Goal: Task Accomplishment & Management: Manage account settings

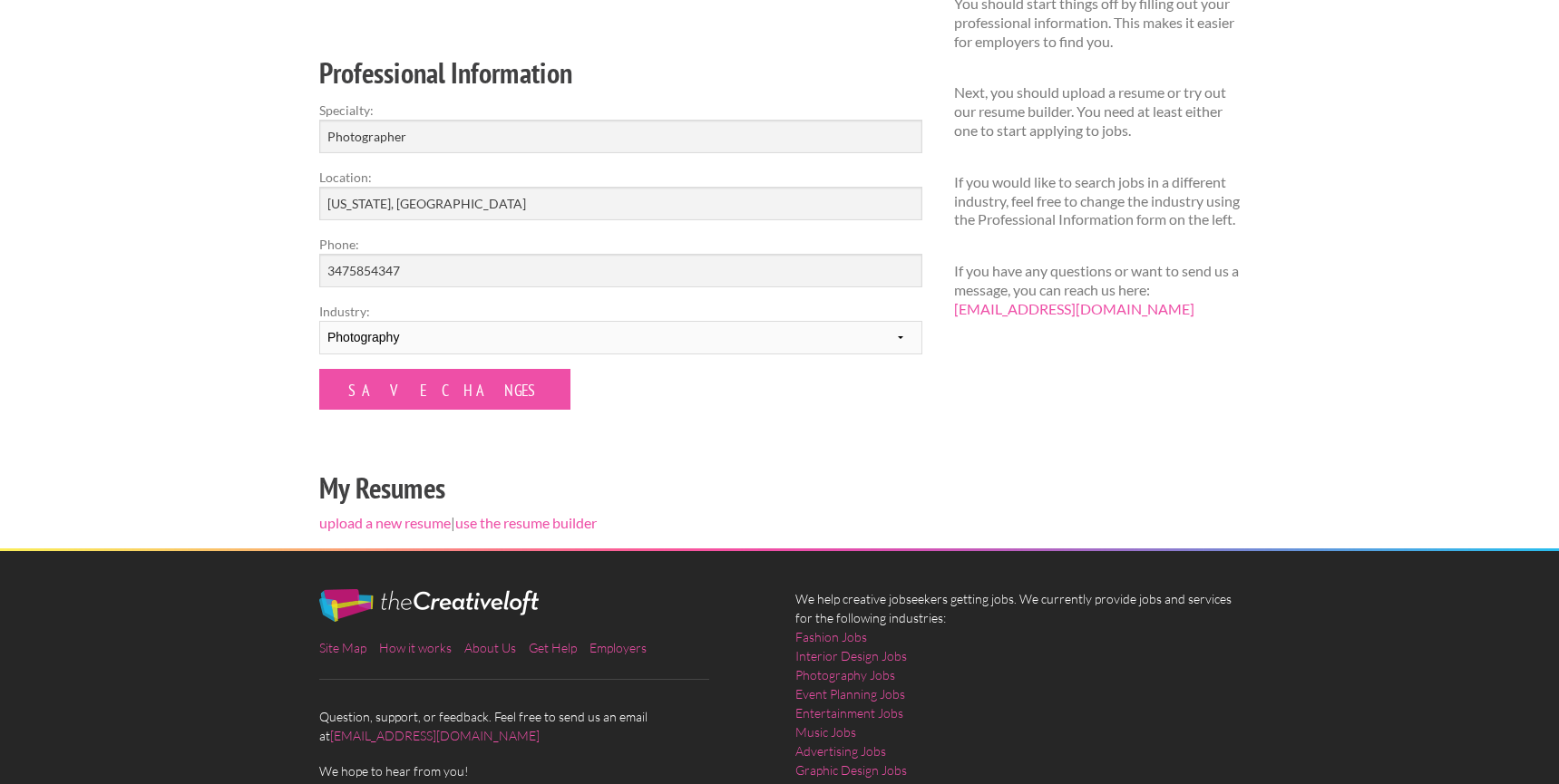
scroll to position [247, 0]
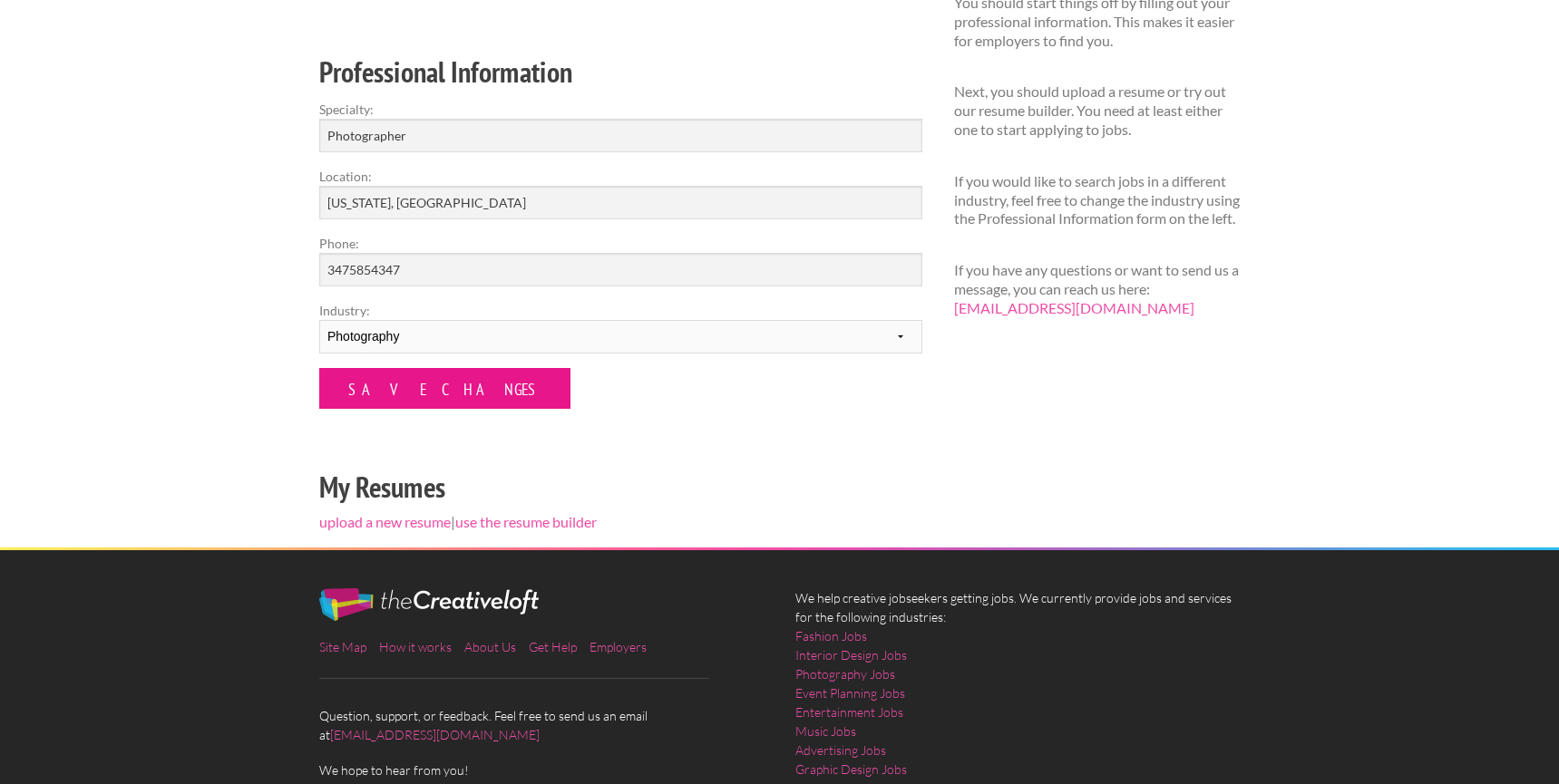
click at [423, 390] on input "Save Changes" at bounding box center [444, 389] width 251 height 41
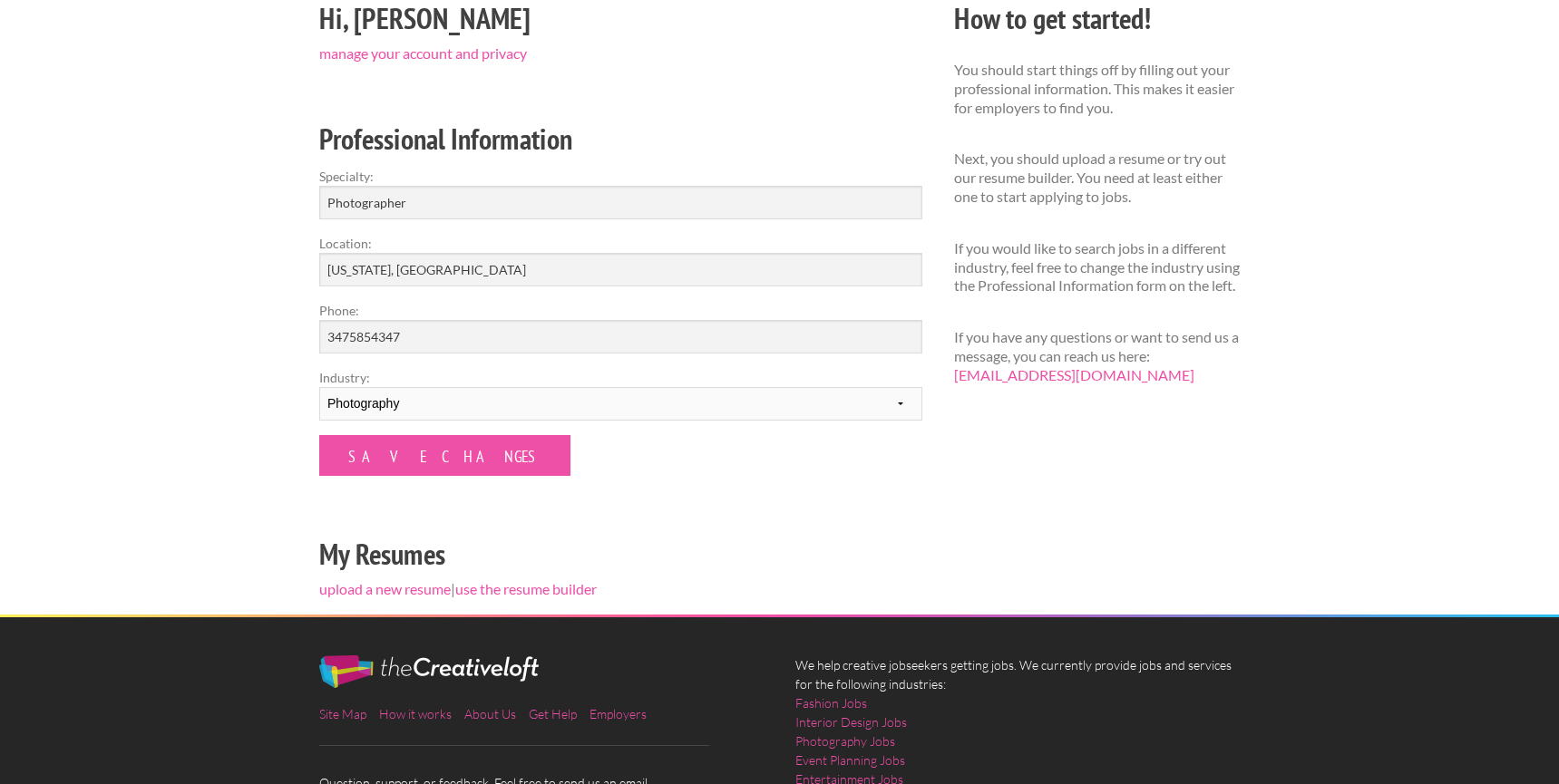
scroll to position [197, 0]
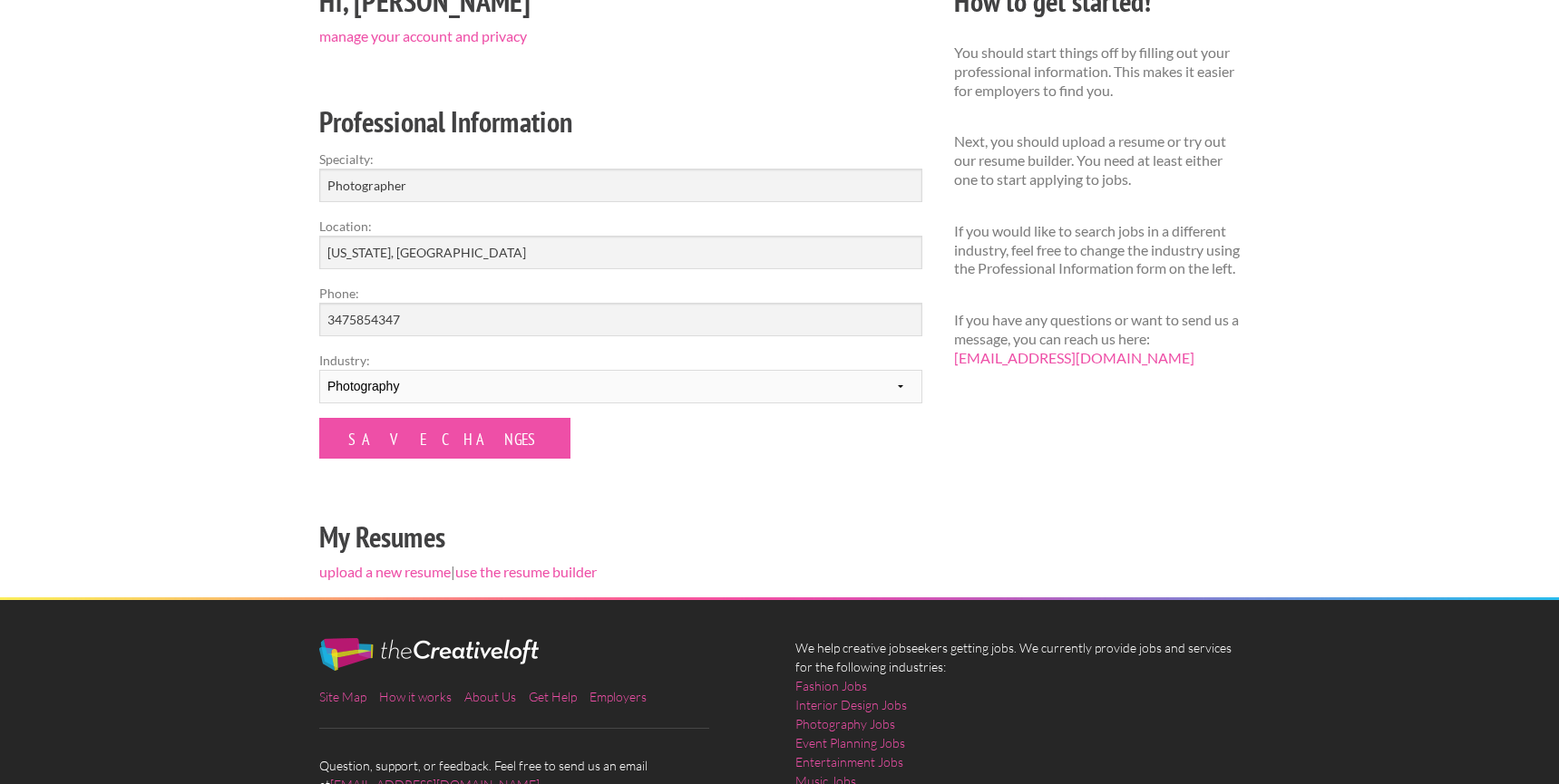
click at [422, 584] on div "Hi, Emilie manage your account and privacy Professional Information Specialty: …" at bounding box center [621, 287] width 635 height 619
click at [420, 571] on link "upload a new resume" at bounding box center [384, 571] width 131 height 17
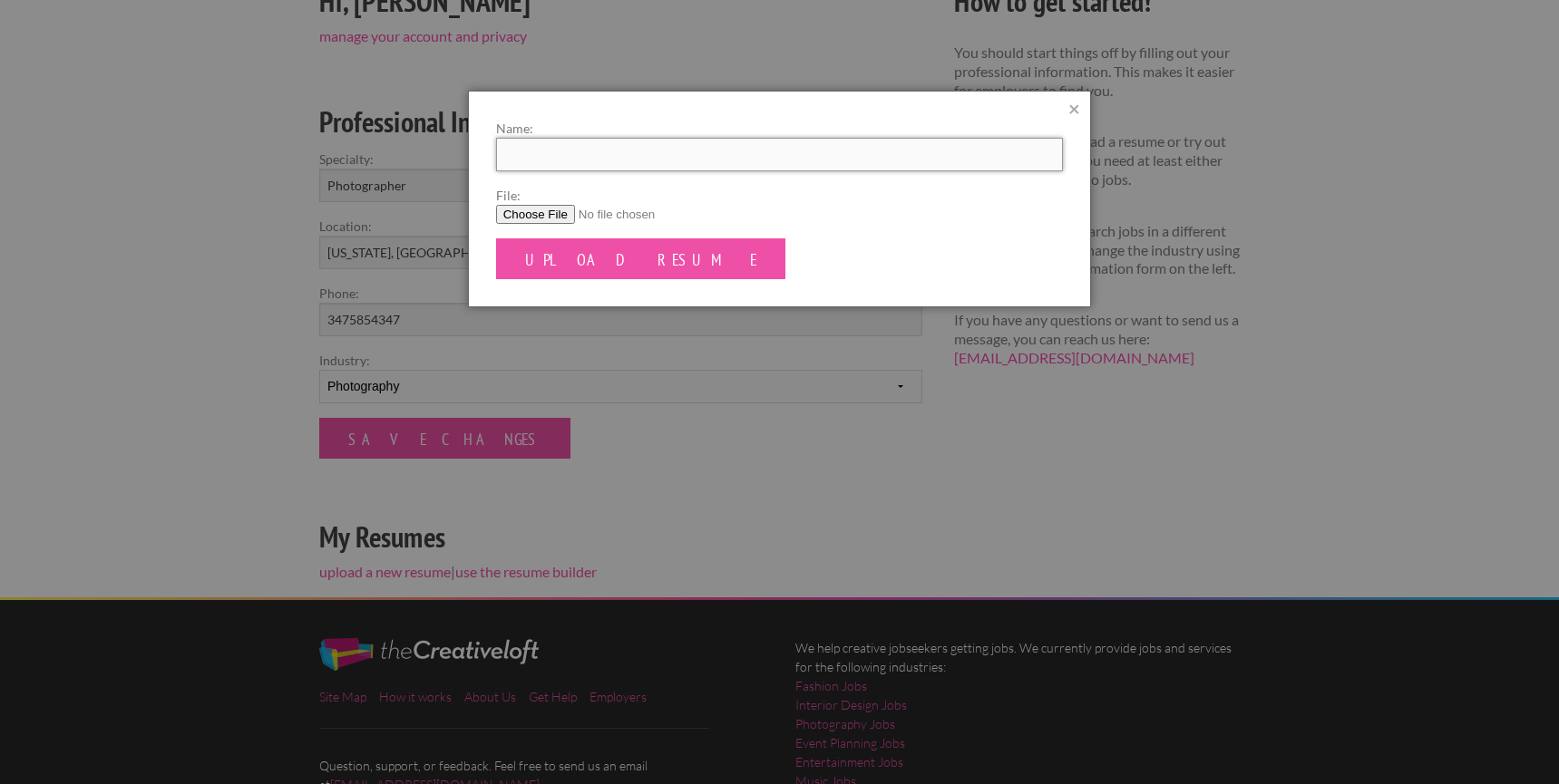
click at [775, 141] on input "Name:" at bounding box center [780, 154] width 568 height 34
click at [511, 214] on input "File:" at bounding box center [780, 214] width 568 height 19
type input "C:\fakepath\EMILIE ROLLAND RESUME.pdf"
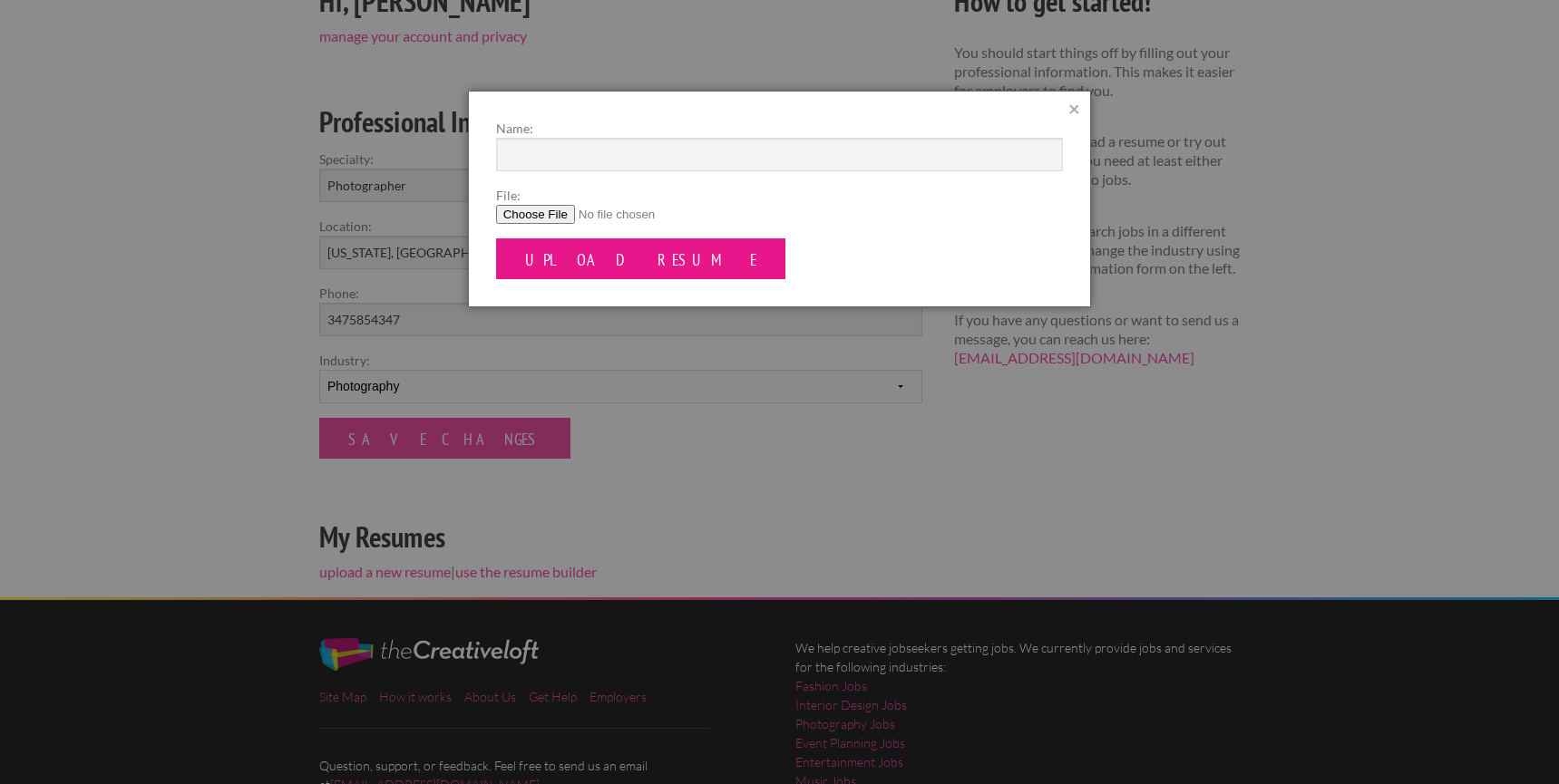
click at [643, 264] on input "Upload Resume" at bounding box center [641, 258] width 290 height 41
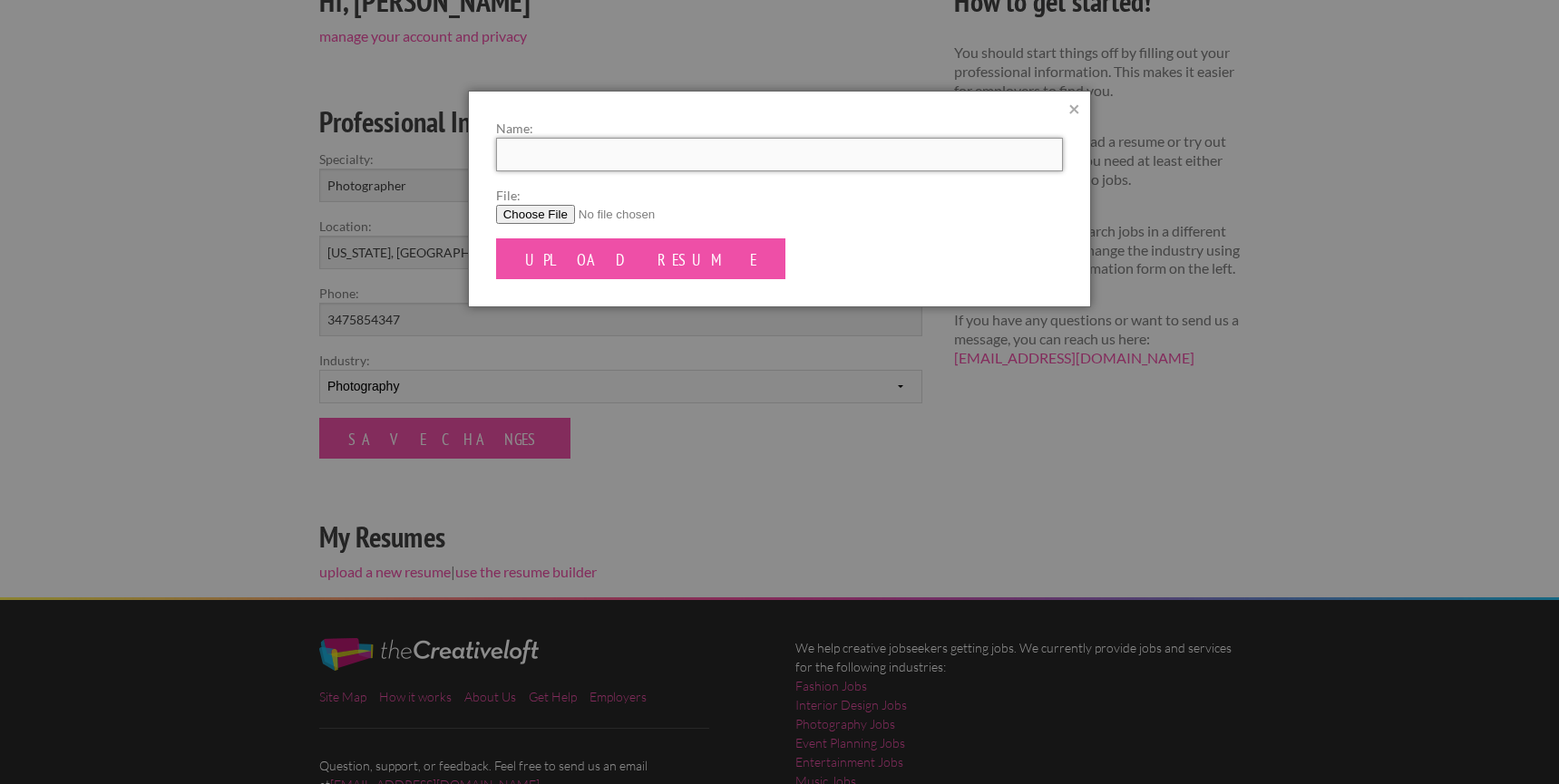
click at [686, 153] on input "Name:" at bounding box center [780, 154] width 568 height 34
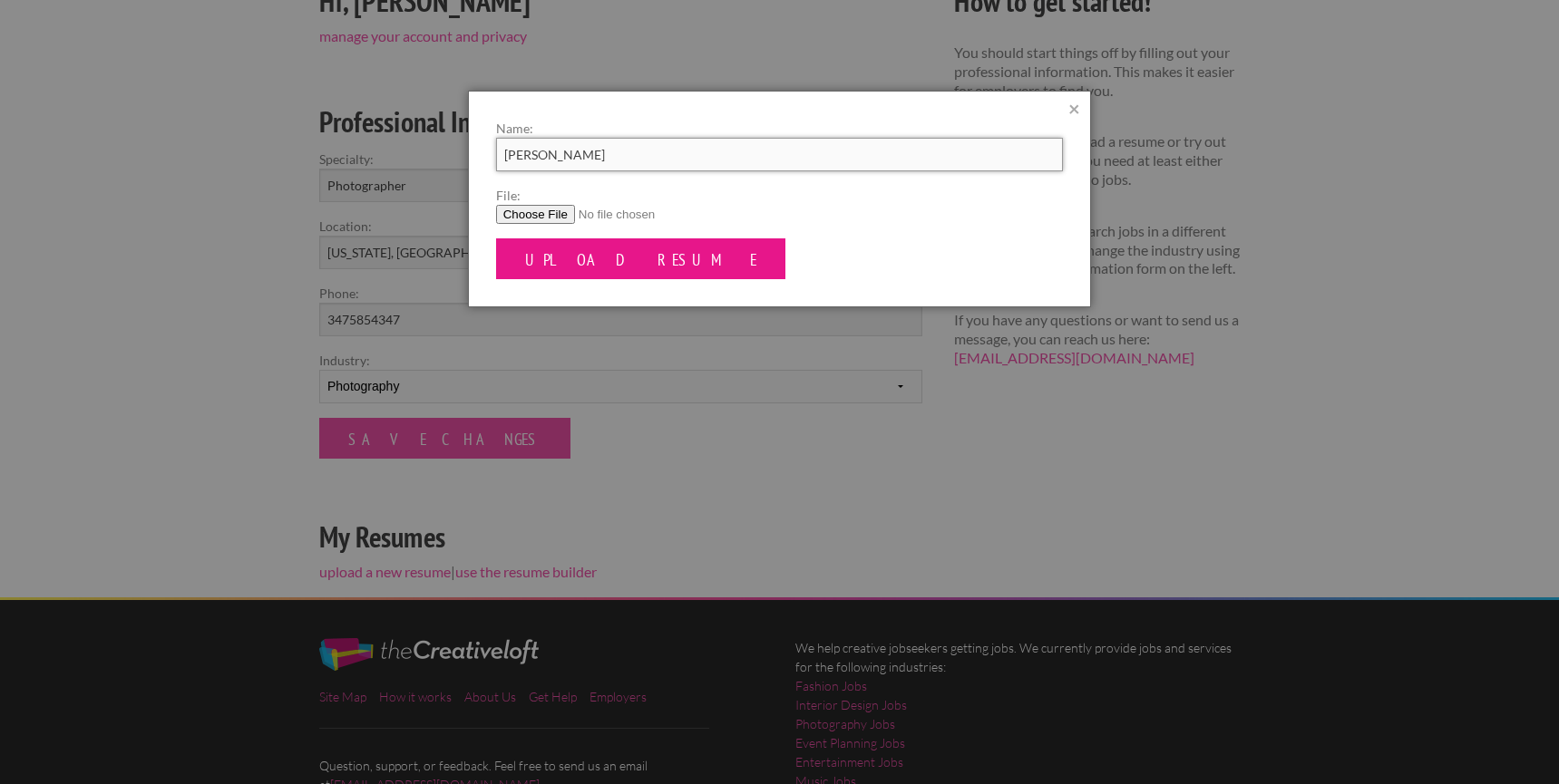
type input "Emilie Rolland"
click at [564, 271] on input "Upload Resume" at bounding box center [641, 258] width 290 height 41
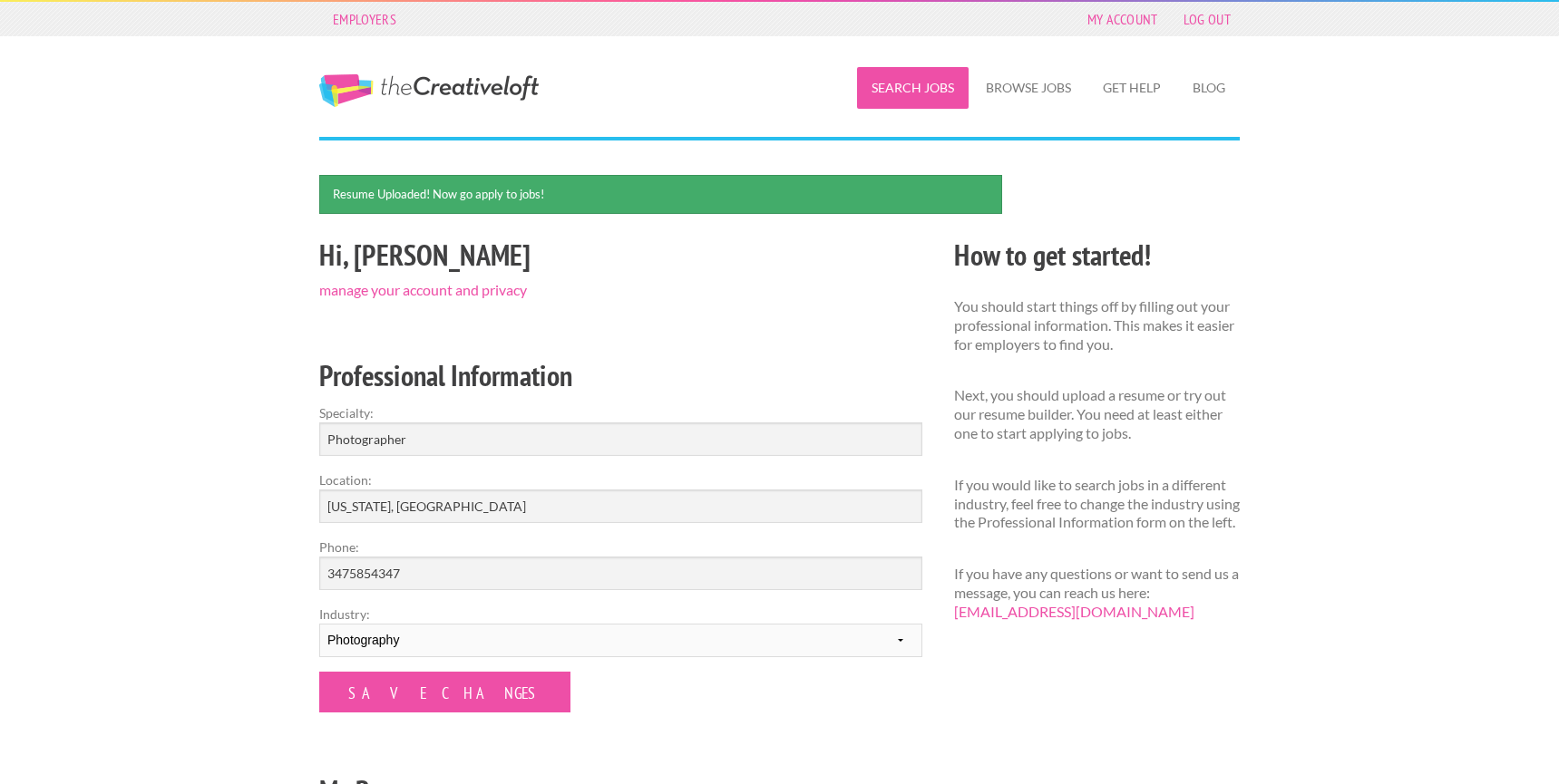
click at [935, 89] on link "Search Jobs" at bounding box center [913, 88] width 111 height 42
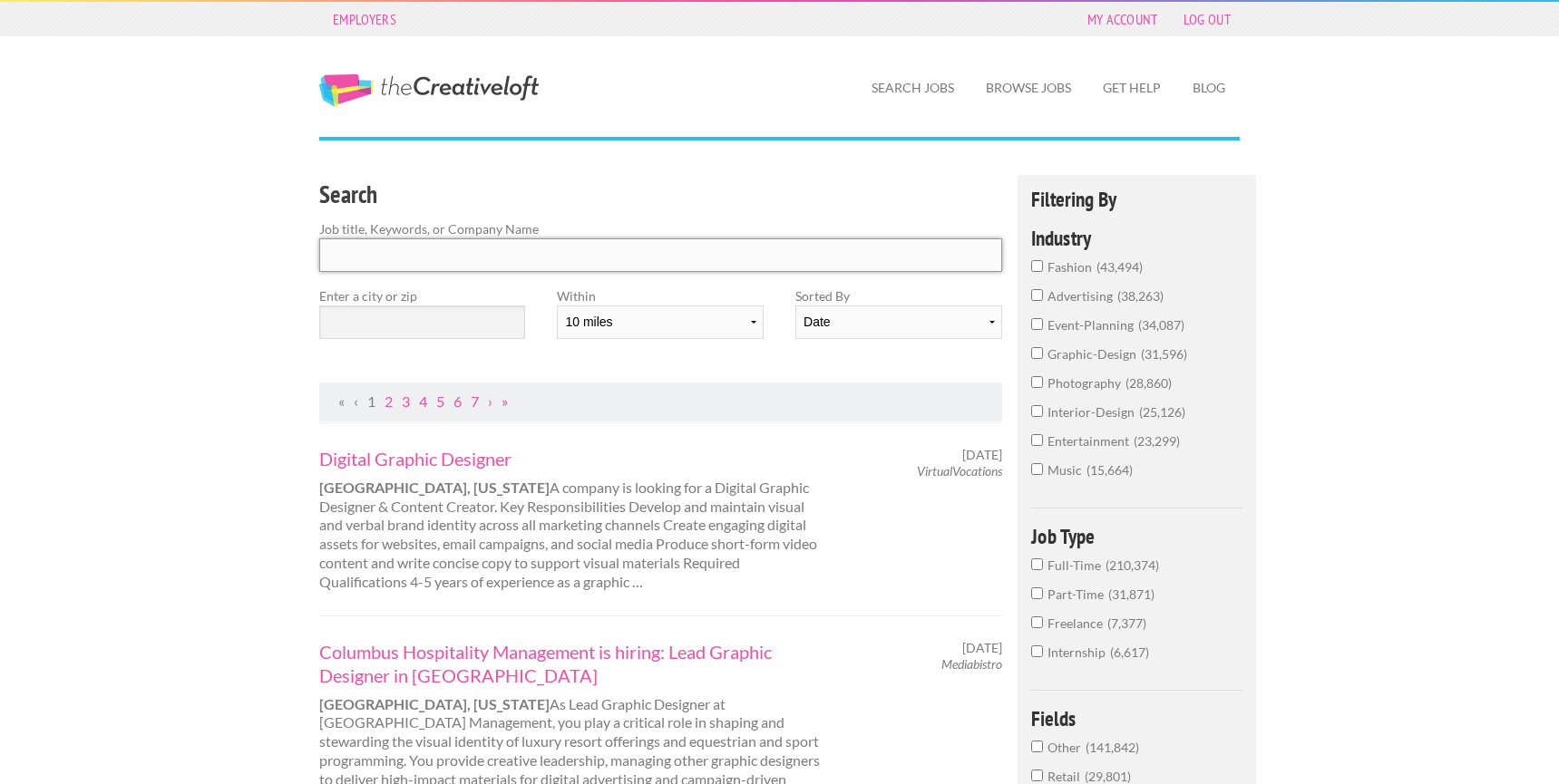
click at [684, 262] on input "Search" at bounding box center [660, 255] width 683 height 34
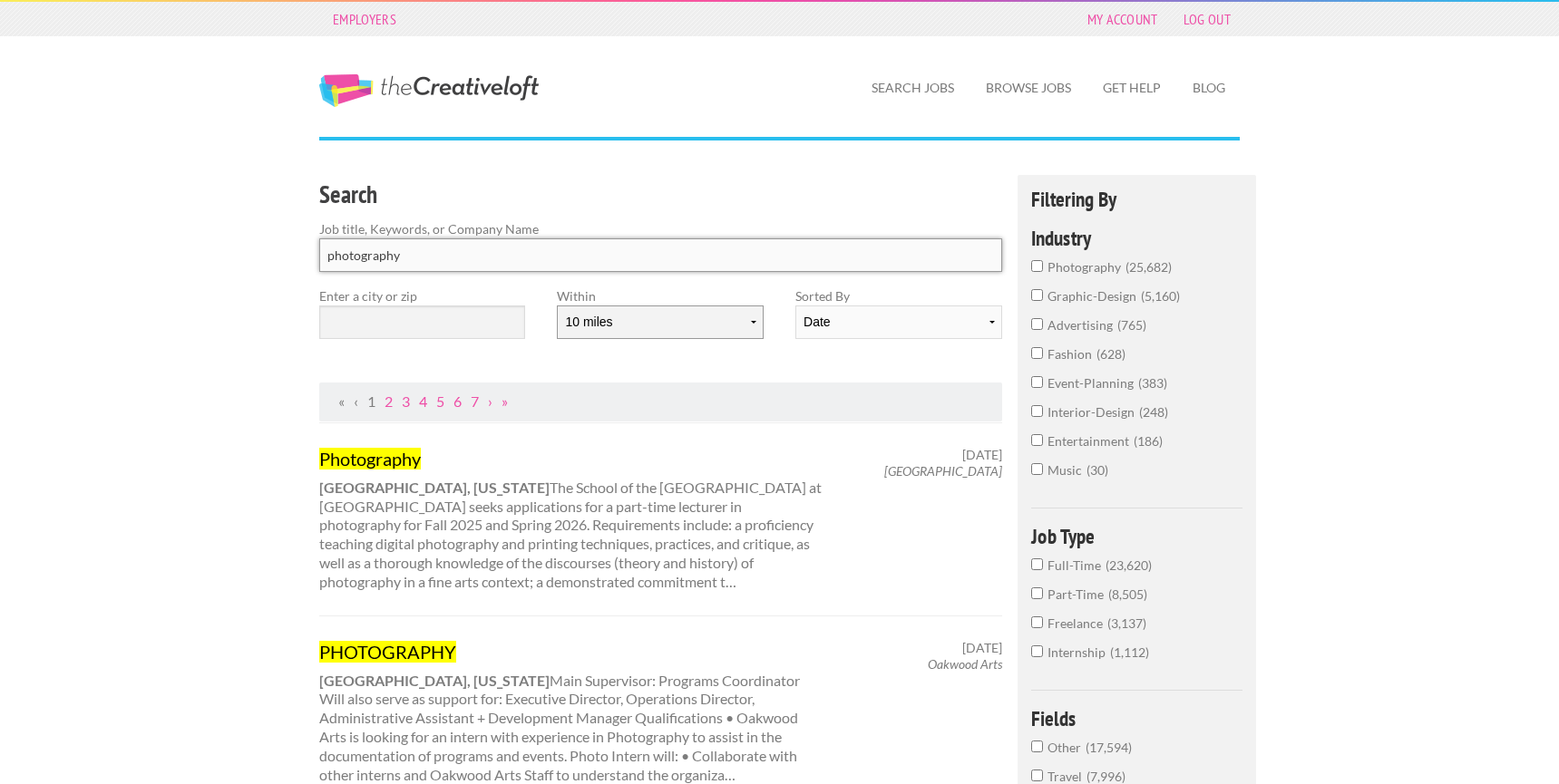
type input "photography"
click at [603, 326] on select "10 miles 20 miles 50 miles 100 miles 200 miles 300 miles 400 miles 500 miles" at bounding box center [660, 322] width 206 height 34
click at [557, 305] on select "10 miles 20 miles 50 miles 100 miles 200 miles 300 miles 400 miles 500 miles" at bounding box center [660, 322] width 206 height 34
click at [404, 328] on input "text" at bounding box center [421, 322] width 206 height 34
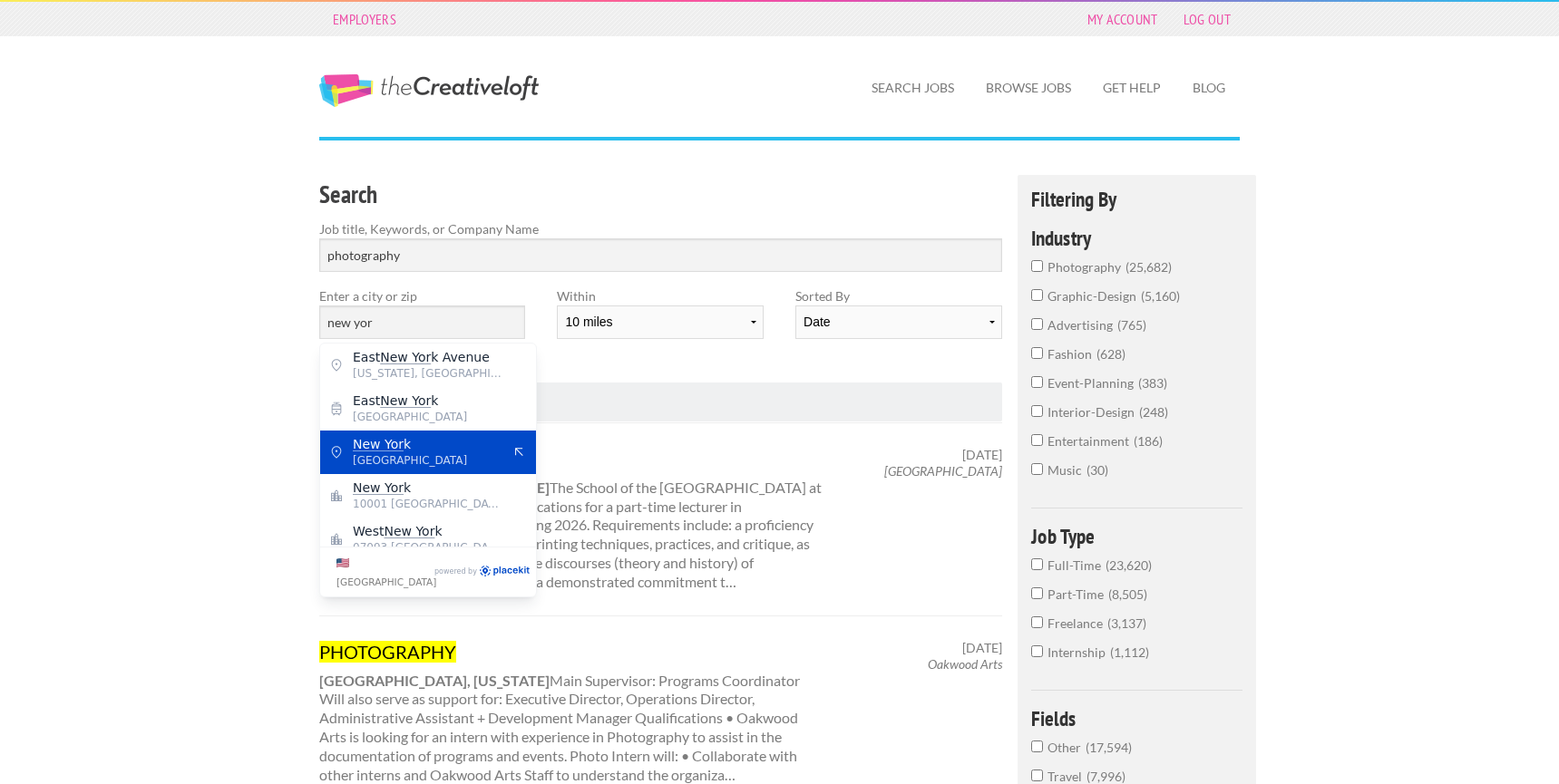
click at [432, 457] on span "United States of America" at bounding box center [426, 460] width 148 height 16
type input "New York"
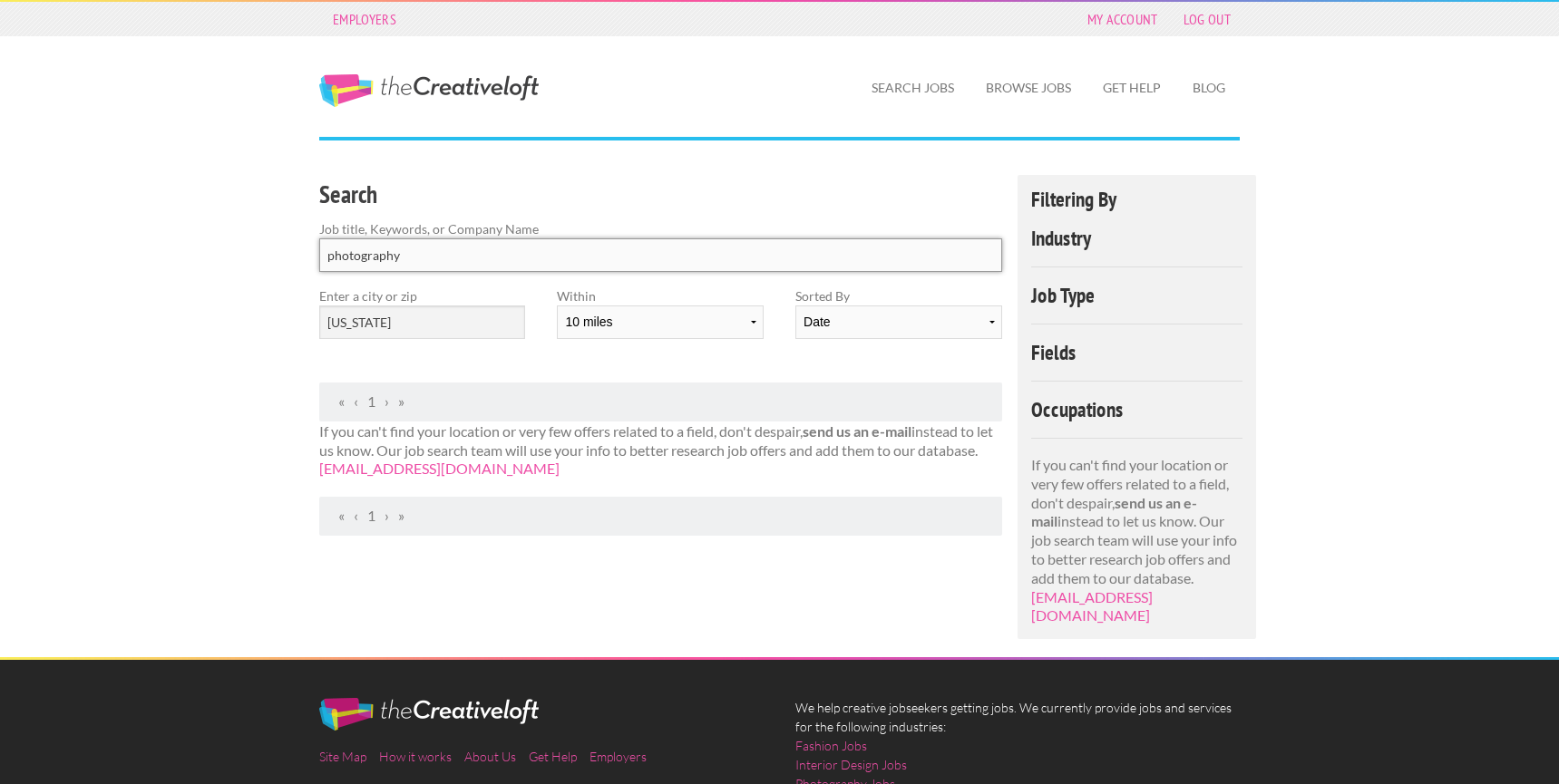
click at [423, 258] on input "photography" at bounding box center [660, 255] width 683 height 34
click at [988, 257] on input "photography" at bounding box center [660, 255] width 683 height 34
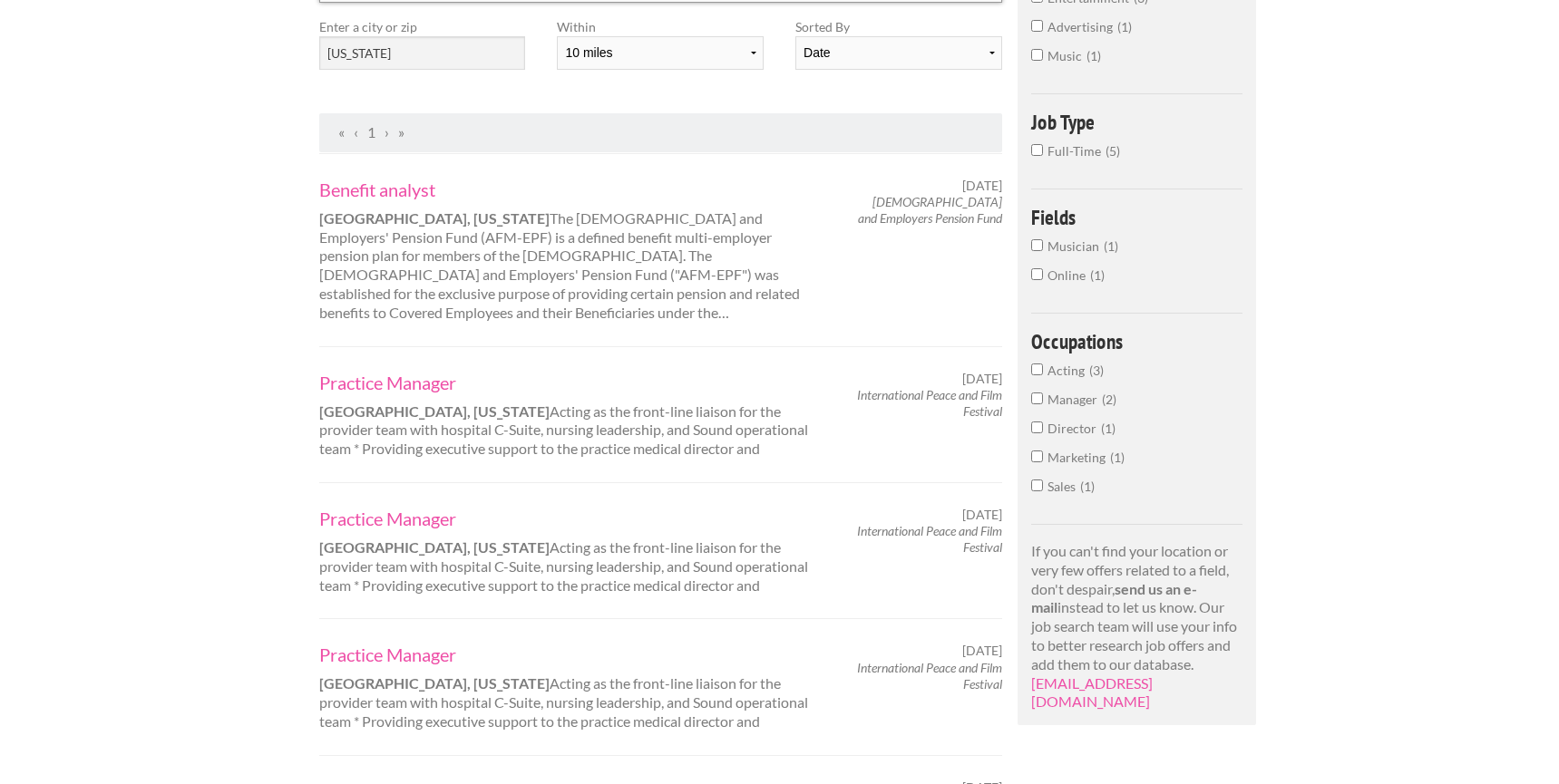
scroll to position [104, 0]
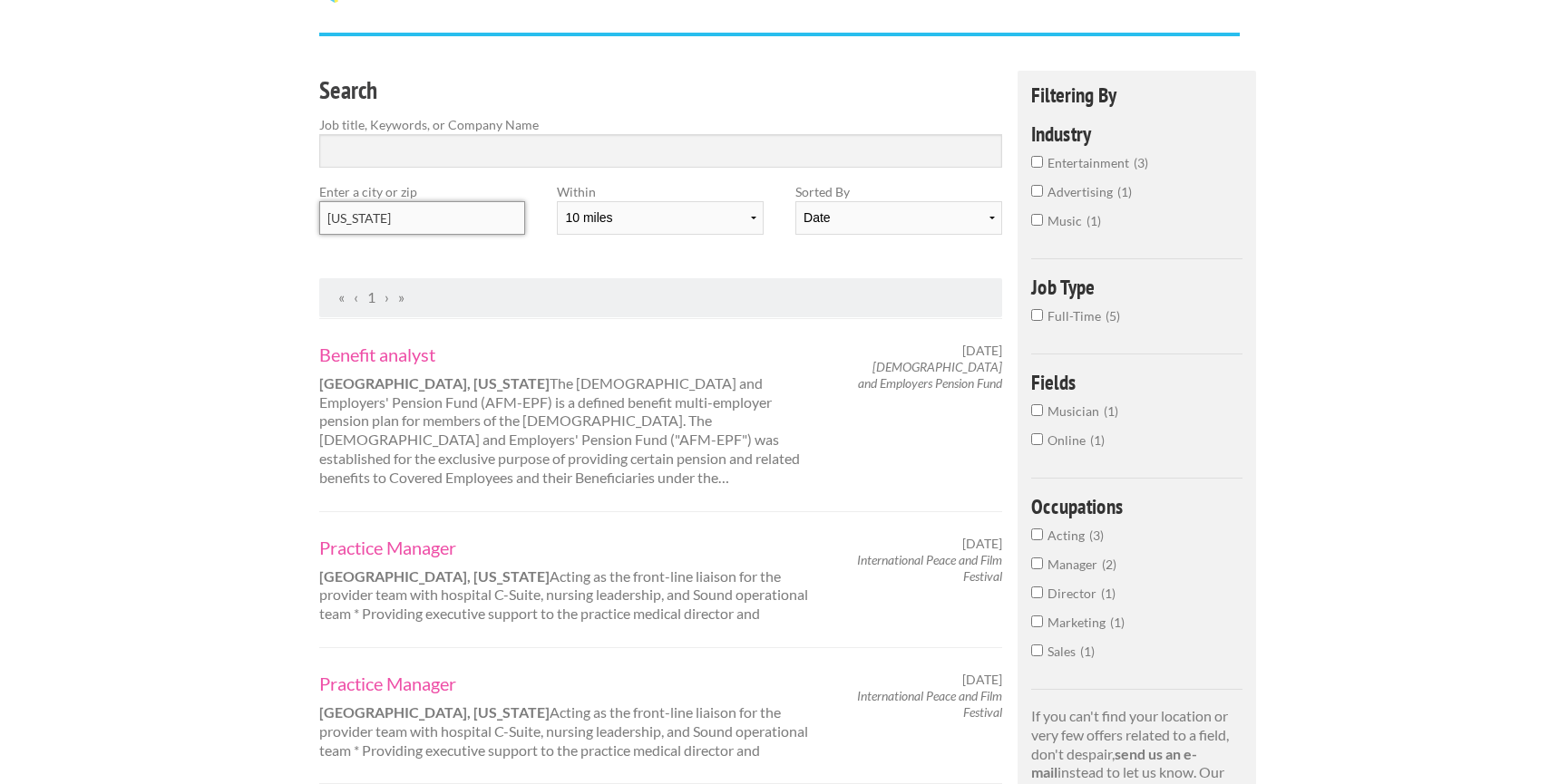
click at [420, 221] on input "New York" at bounding box center [421, 217] width 206 height 34
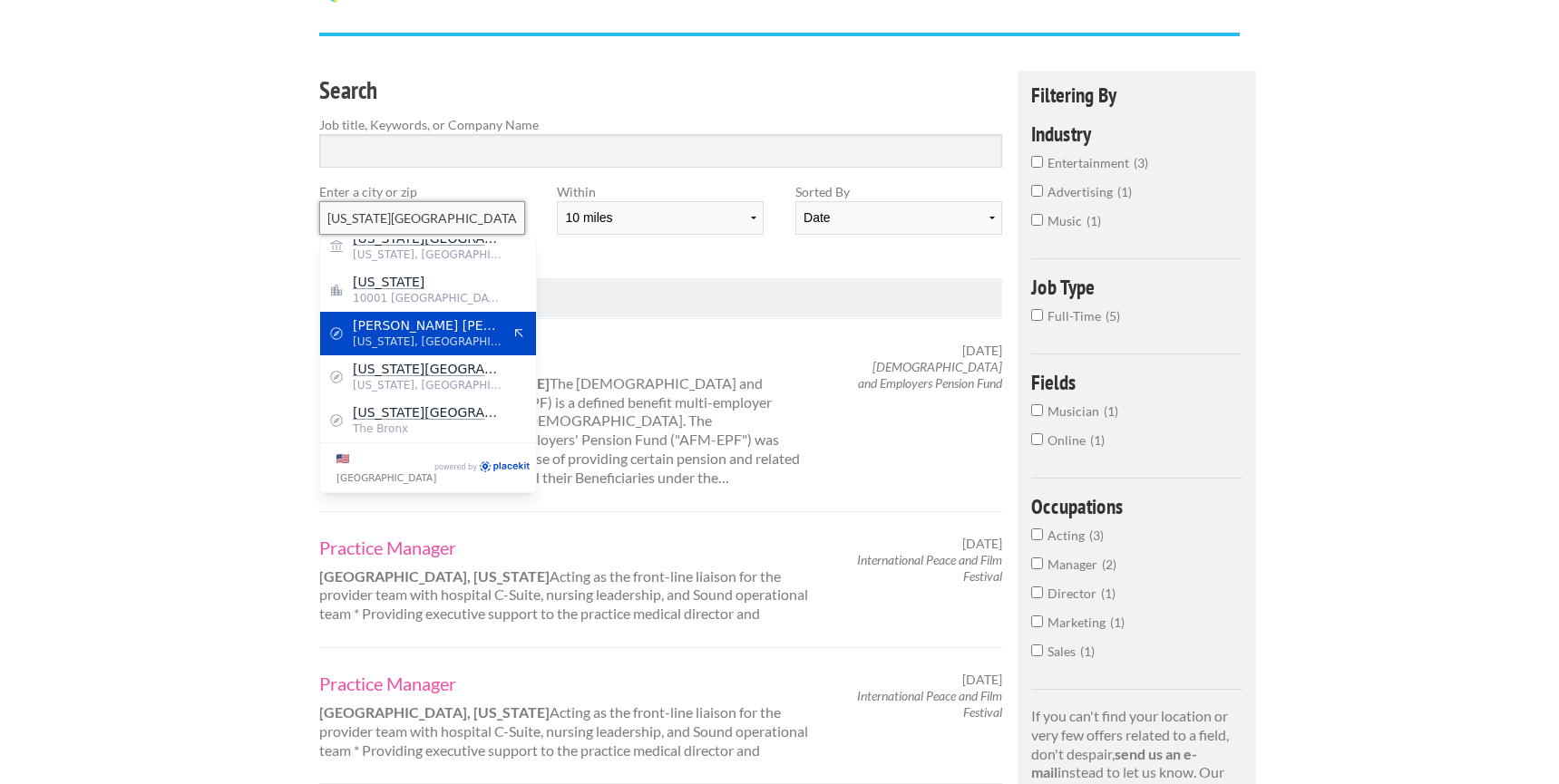
scroll to position [0, 0]
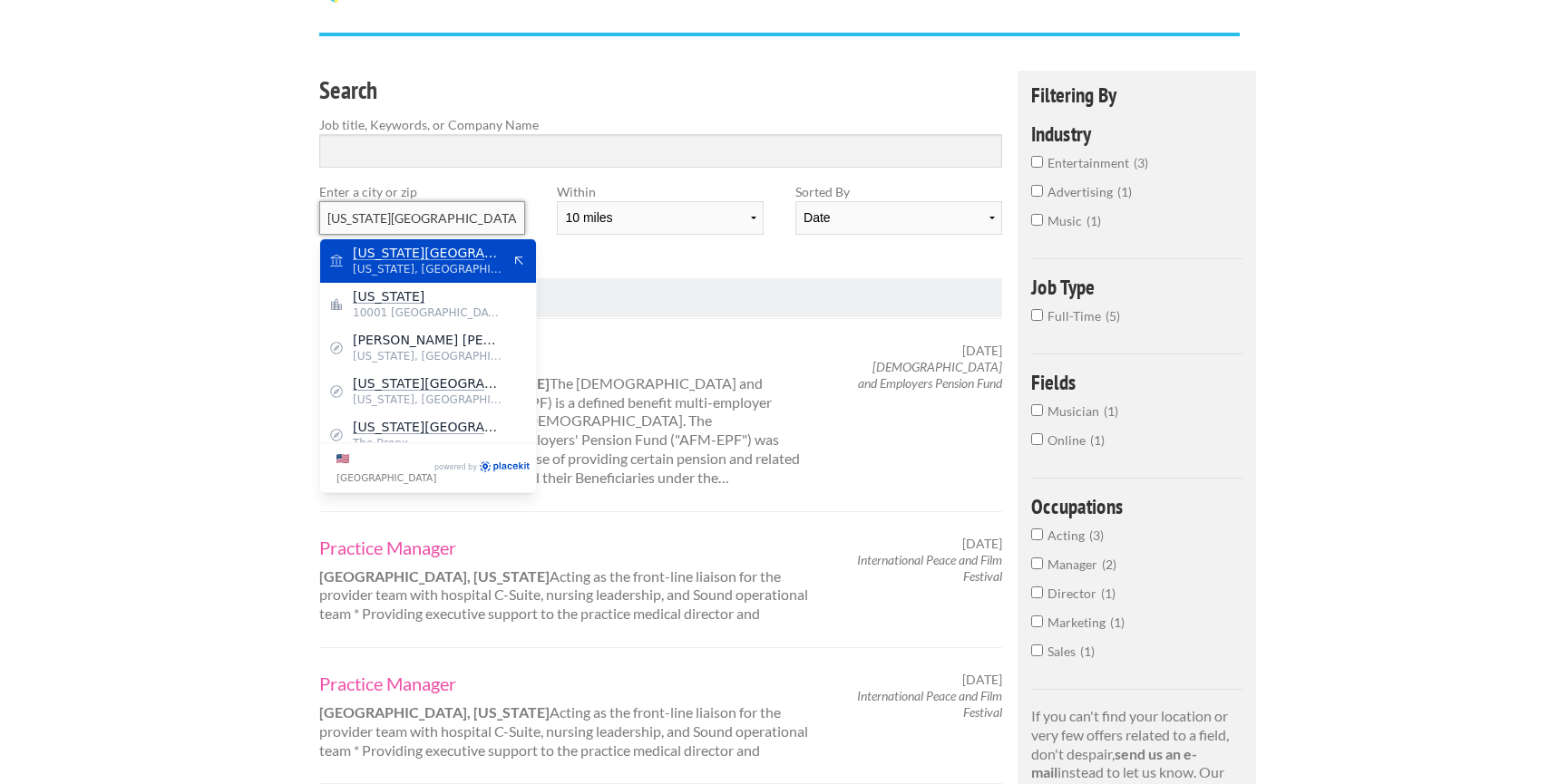
click at [462, 214] on input "New York city" at bounding box center [421, 217] width 206 height 34
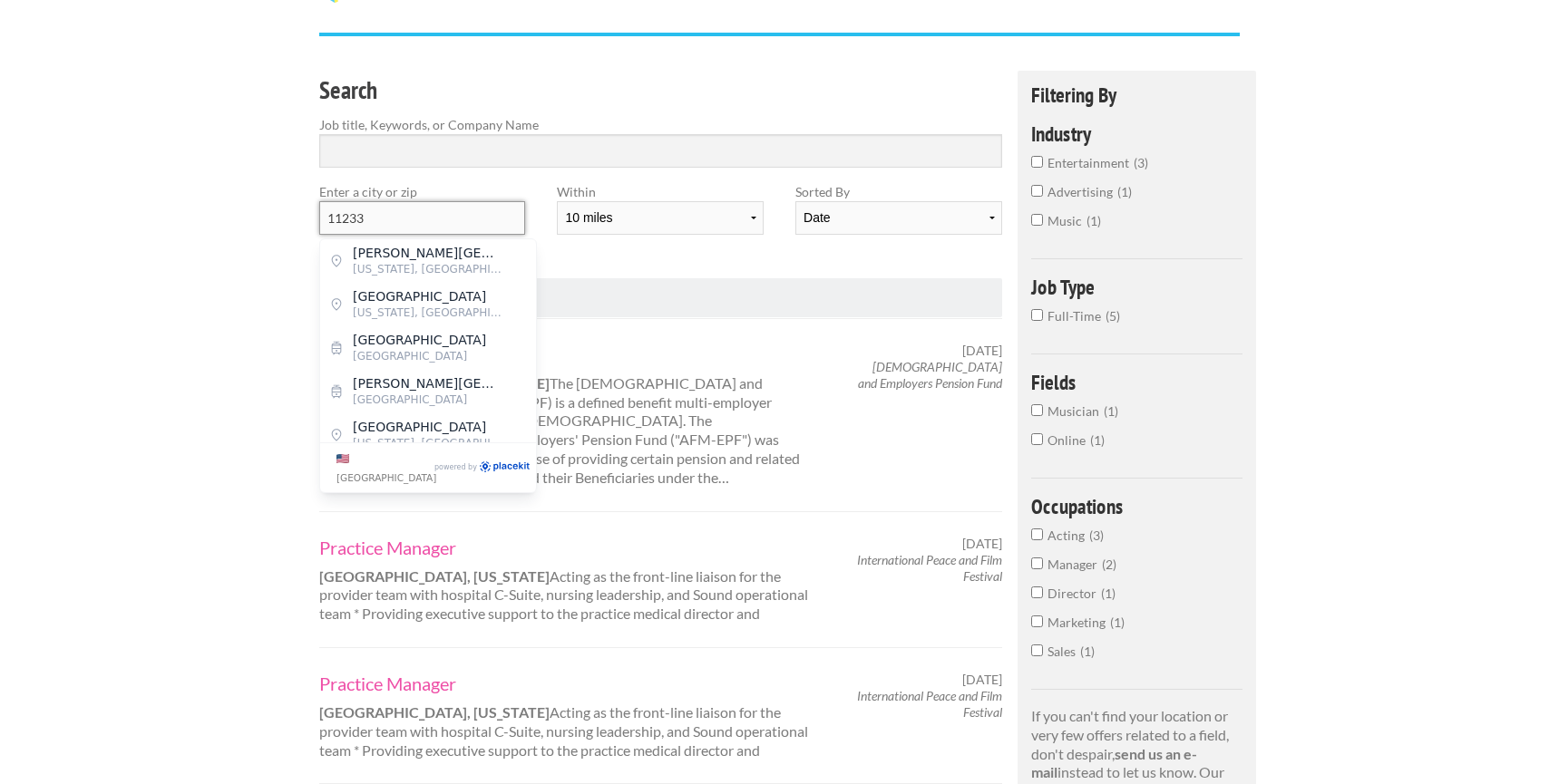
type input "11233"
click at [235, 238] on div "Employers My Account Log Out The Creative Loft Search Jobs Browse Jobs Get Help…" at bounding box center [780, 728] width 1559 height 1666
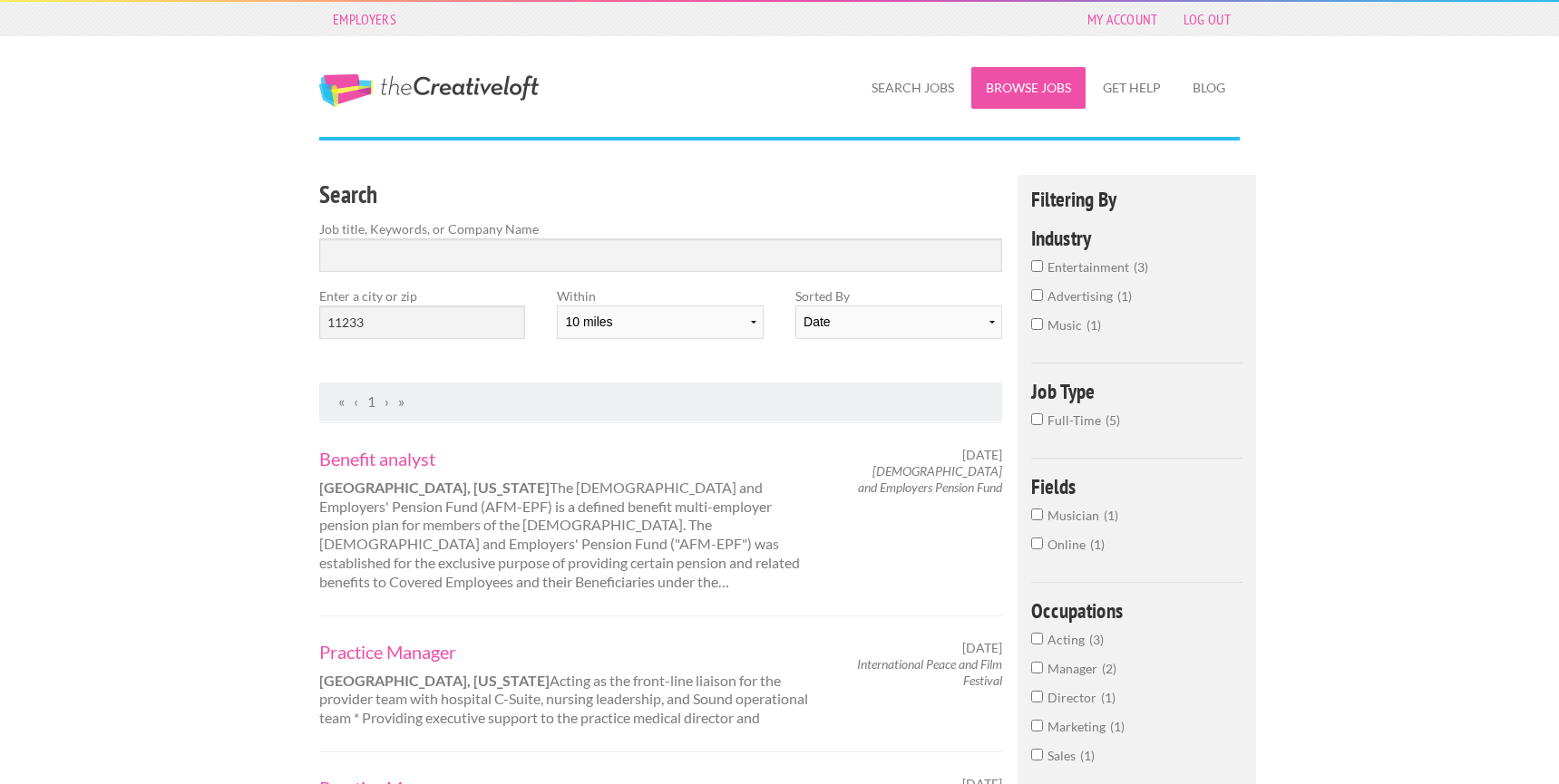
click at [1019, 79] on link "Browse Jobs" at bounding box center [1028, 88] width 114 height 42
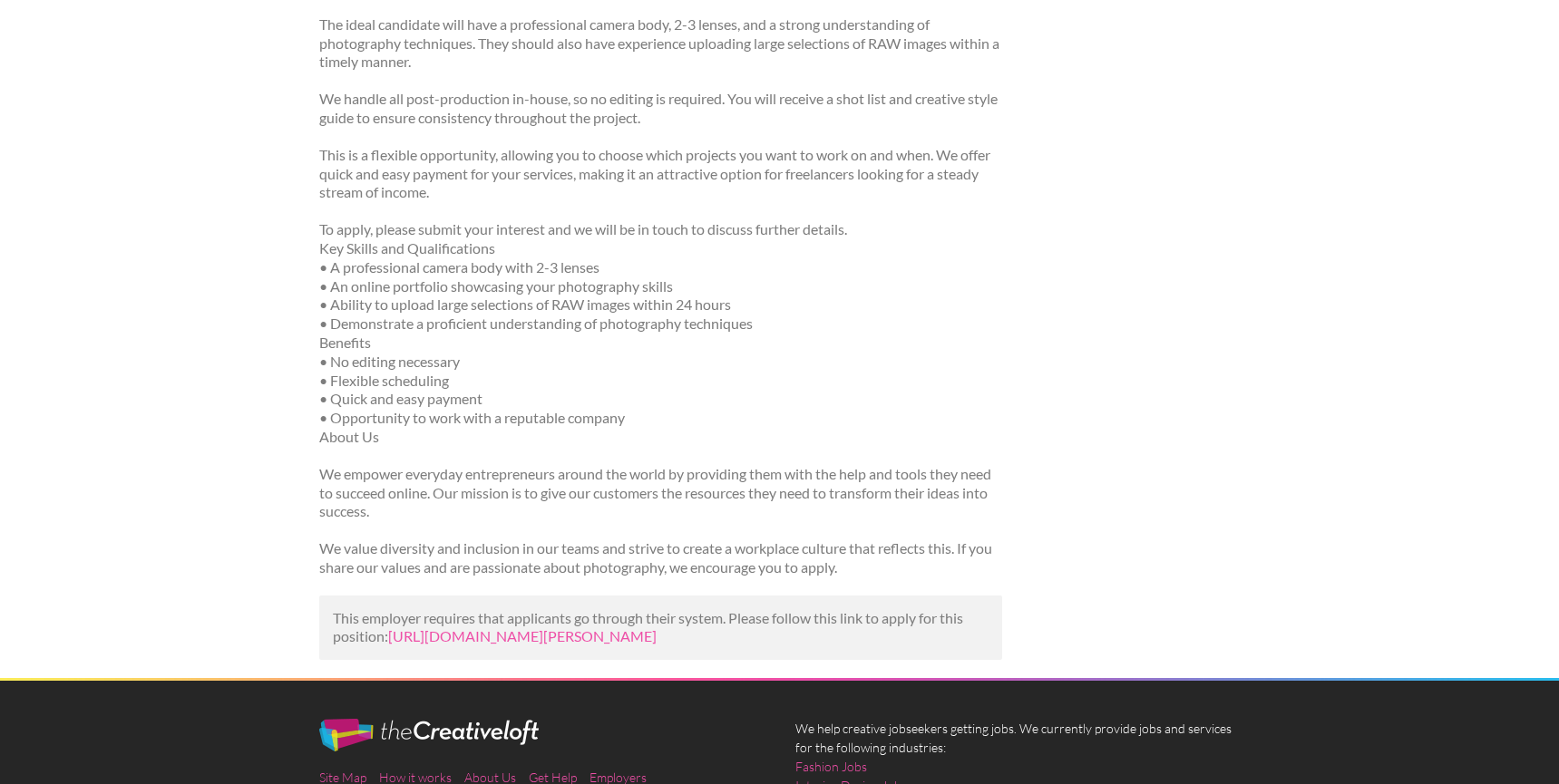
scroll to position [466, 0]
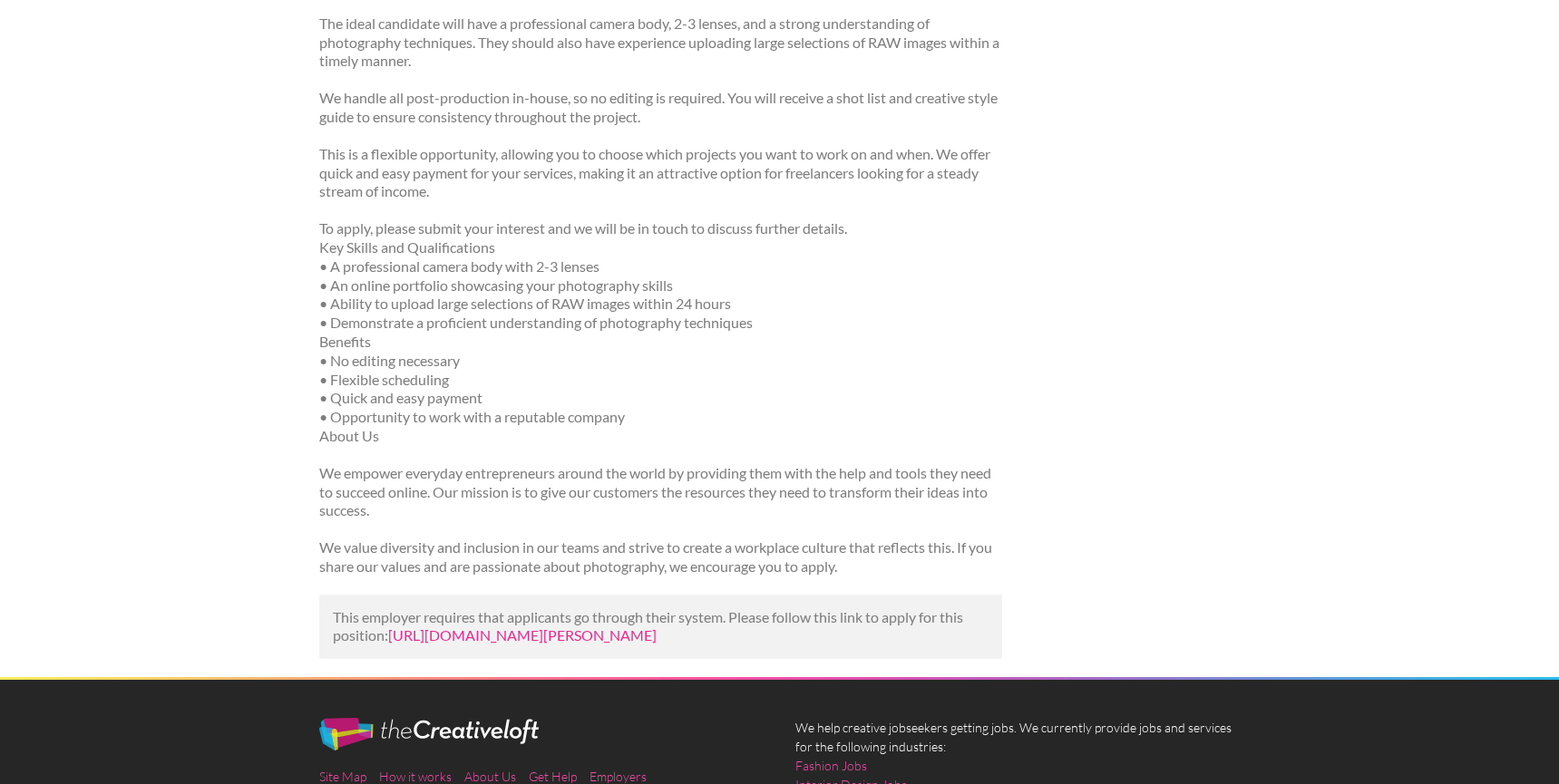
click at [535, 637] on link "[URL][DOMAIN_NAME][PERSON_NAME]" at bounding box center [522, 635] width 268 height 17
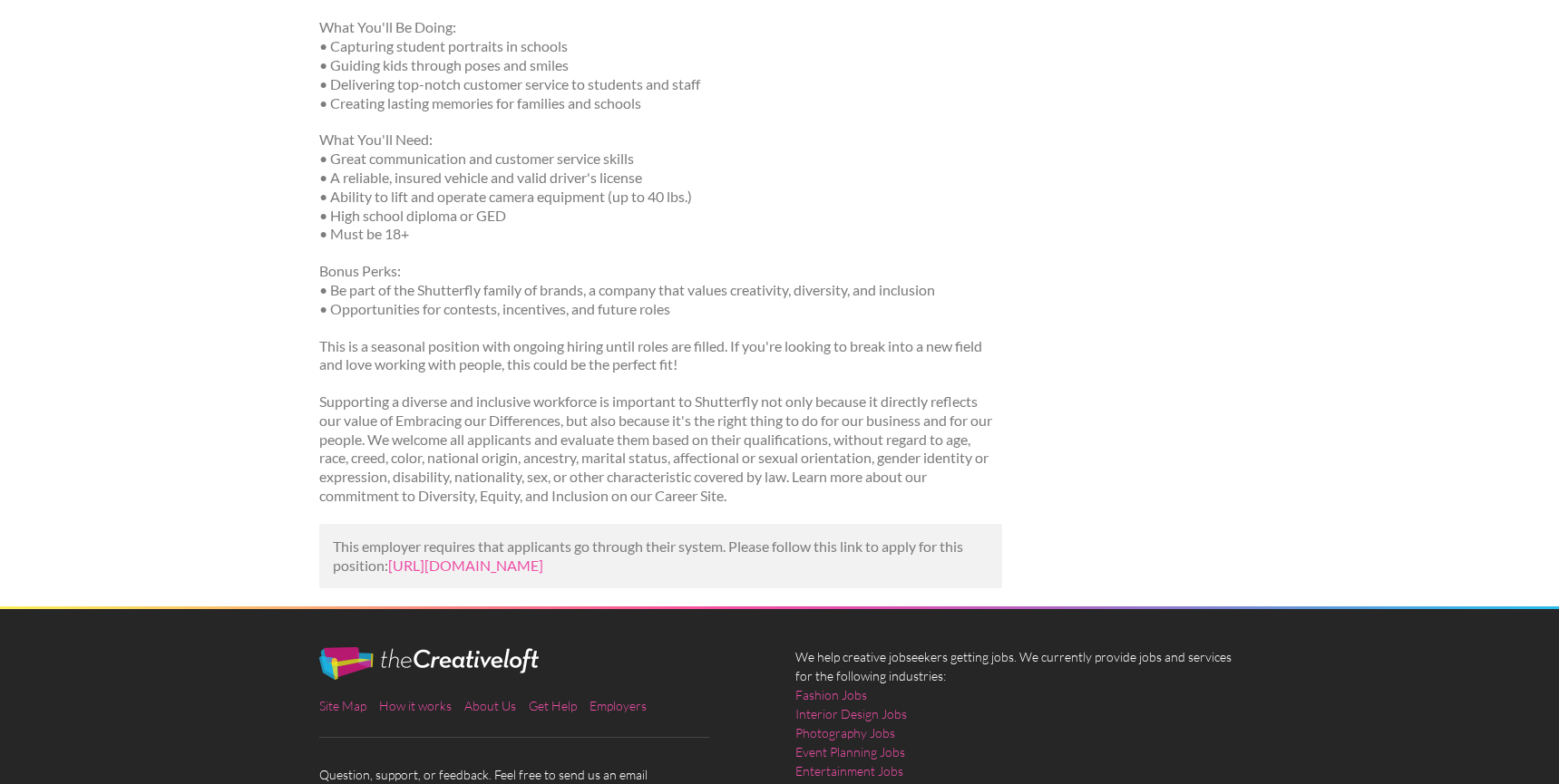
scroll to position [634, 0]
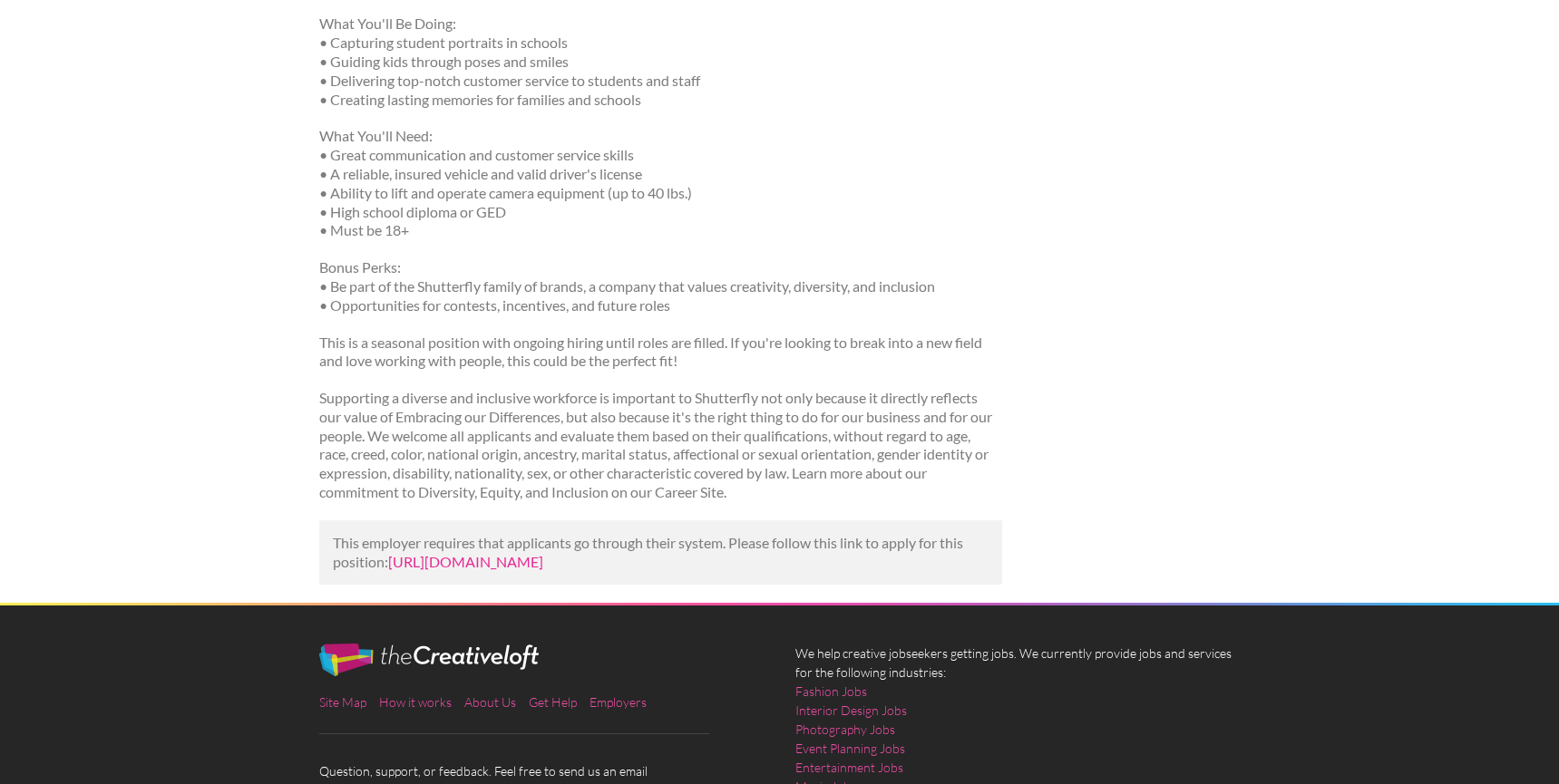
click at [543, 557] on link "https://www.indeed.com/viewjob?jk=0caf066074111aed&utm_campaign=google_jobs_app…" at bounding box center [465, 562] width 155 height 17
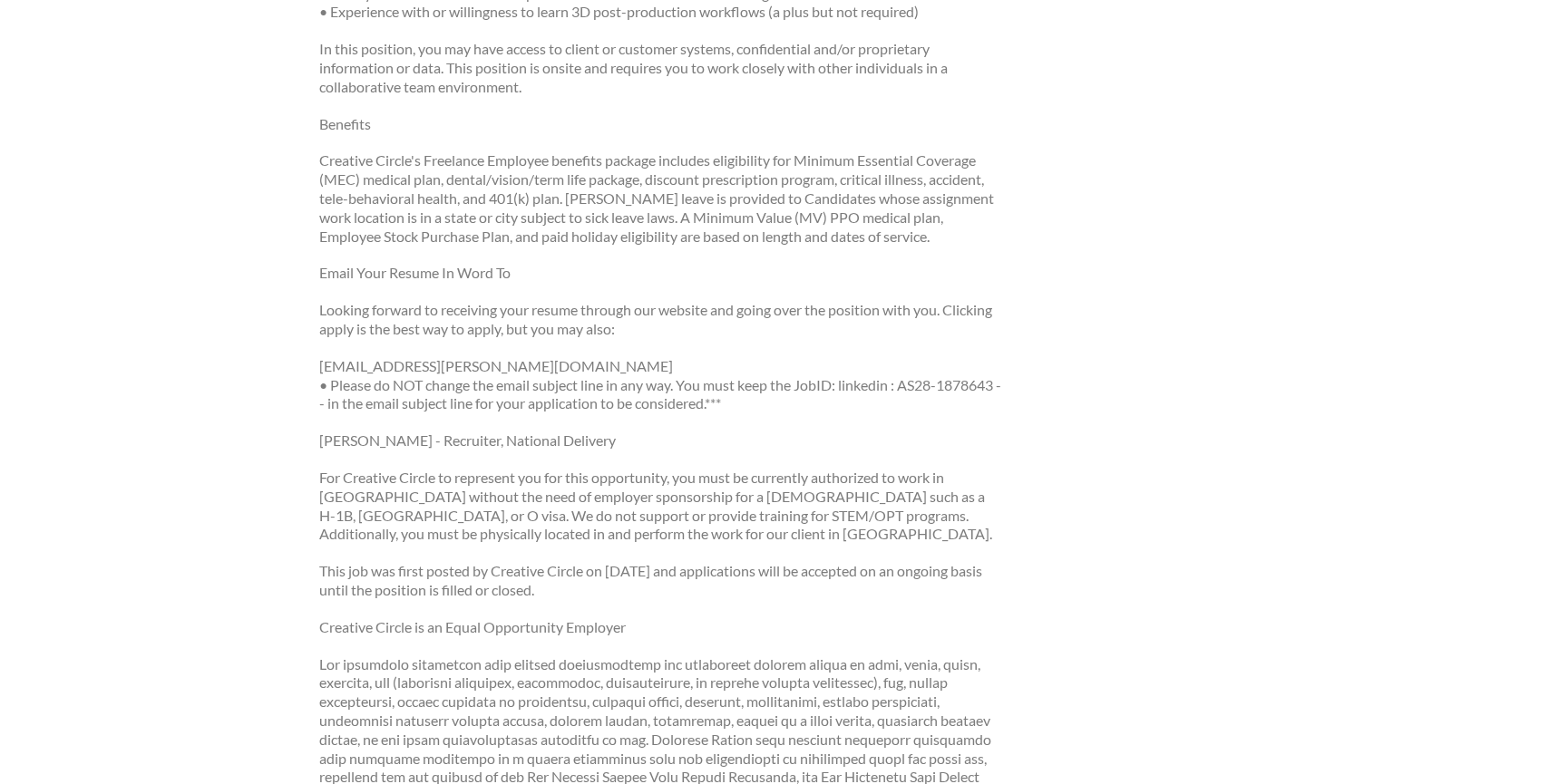
scroll to position [1105, 0]
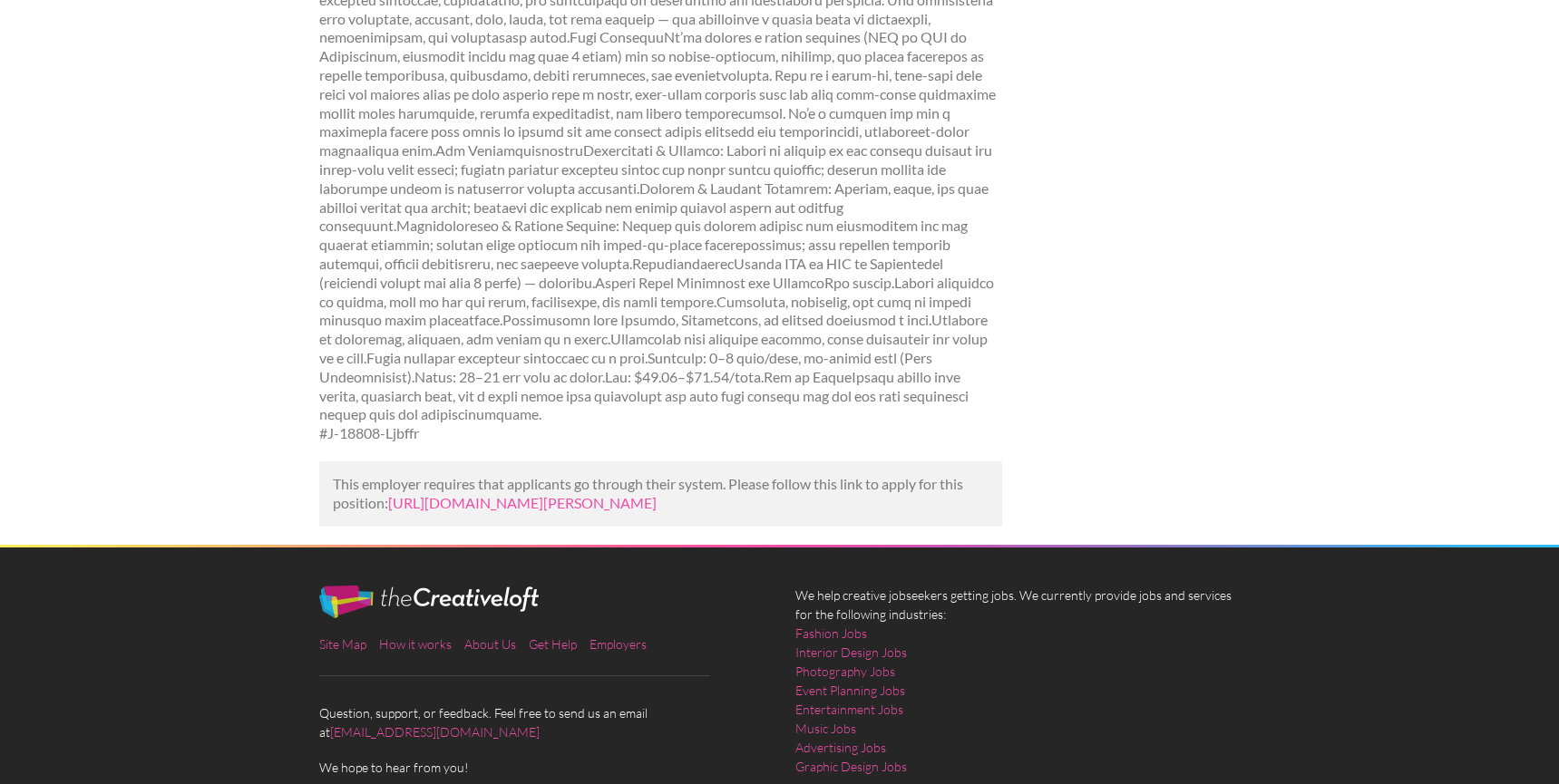
scroll to position [387, 0]
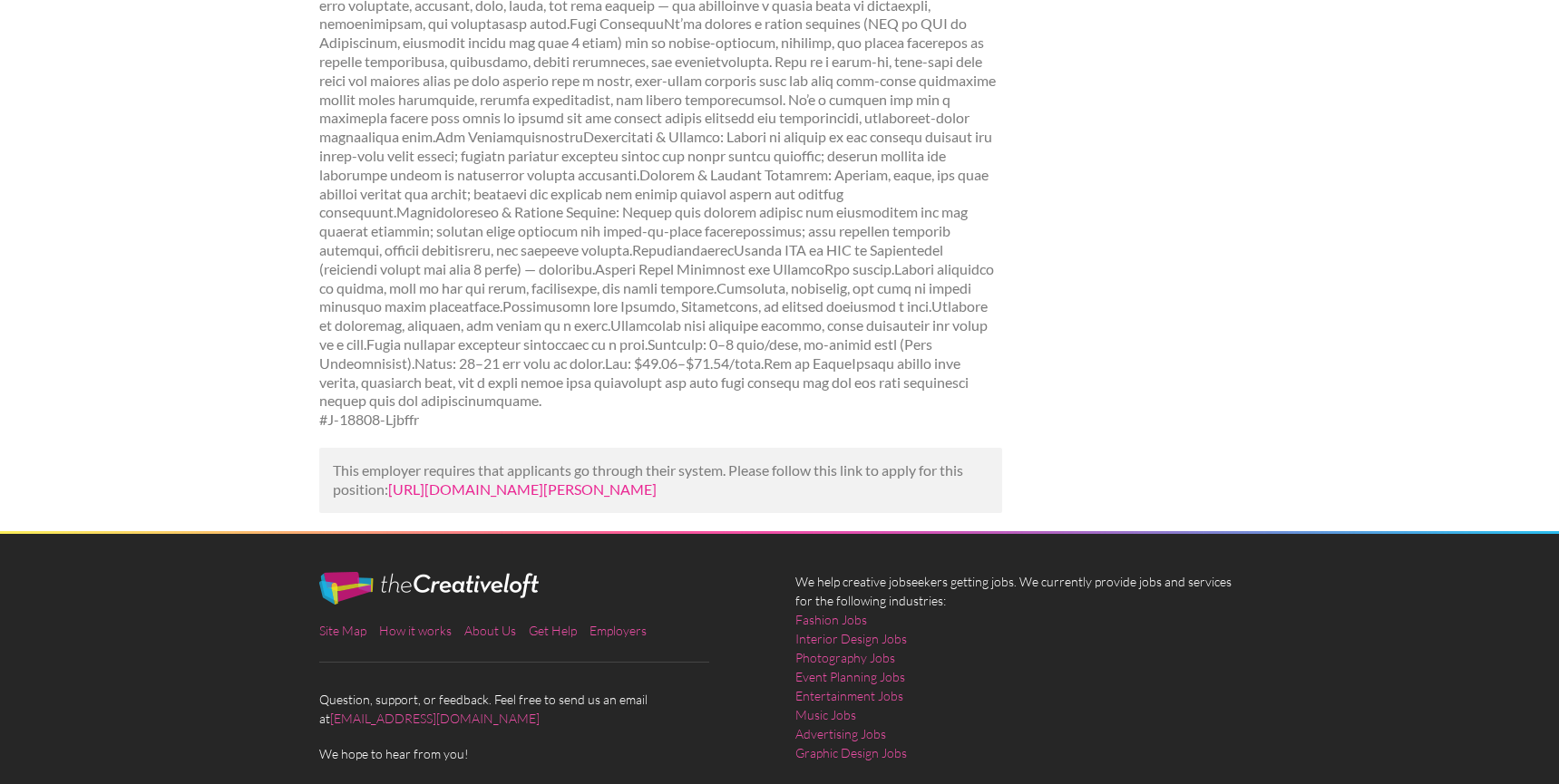
click at [533, 498] on link "[URL][DOMAIN_NAME][PERSON_NAME]" at bounding box center [522, 489] width 268 height 17
